Goal: Information Seeking & Learning: Learn about a topic

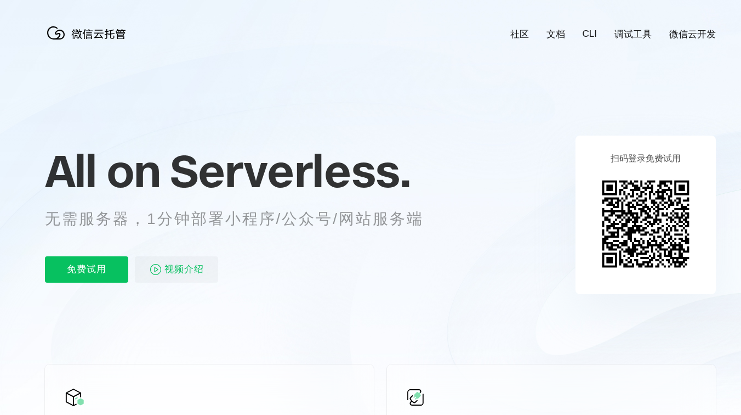
scroll to position [0, 1950]
click at [558, 35] on link "文档" at bounding box center [556, 34] width 19 height 13
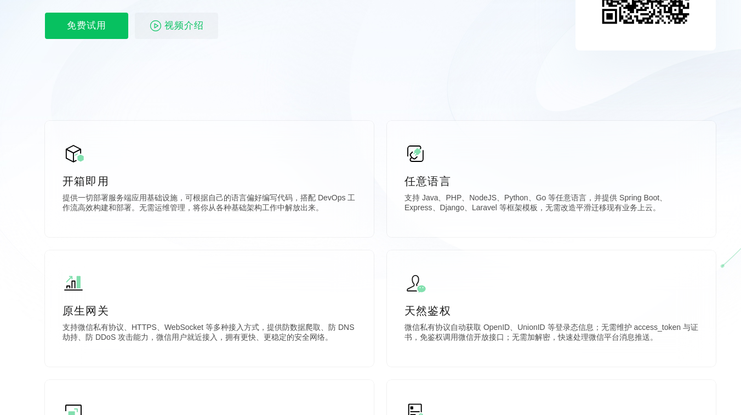
scroll to position [0, 0]
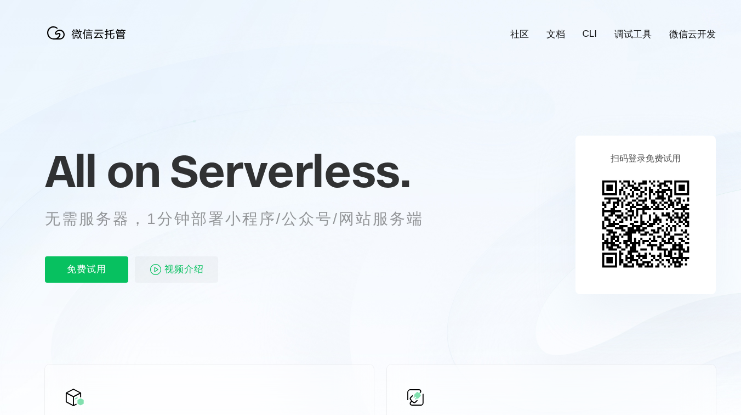
click at [583, 38] on link "CLI" at bounding box center [590, 34] width 14 height 11
click at [101, 32] on img at bounding box center [89, 33] width 88 height 22
click at [634, 35] on link "调试工具" at bounding box center [633, 34] width 37 height 13
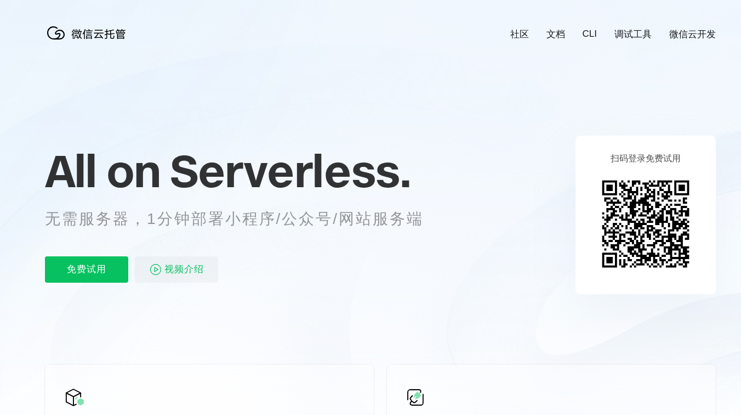
scroll to position [0, 1950]
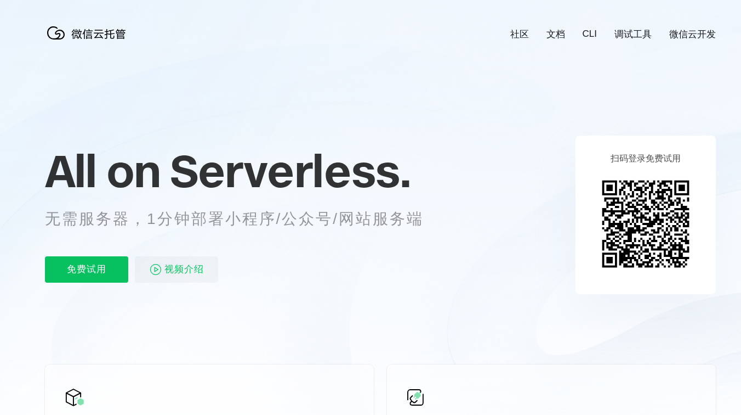
scroll to position [0, 1942]
click at [553, 33] on link "文档" at bounding box center [556, 34] width 19 height 13
